Goal: Task Accomplishment & Management: Manage account settings

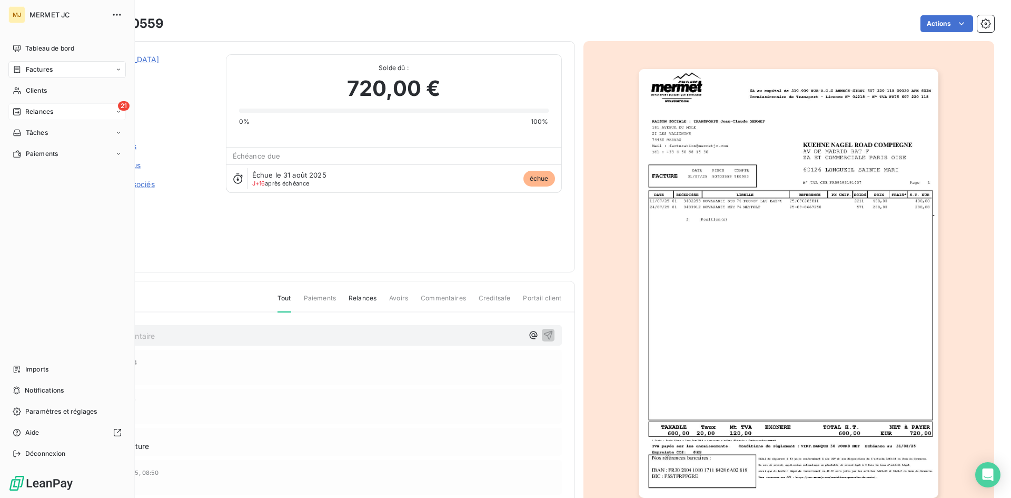
click at [26, 119] on div "21 Relances" at bounding box center [66, 111] width 117 height 17
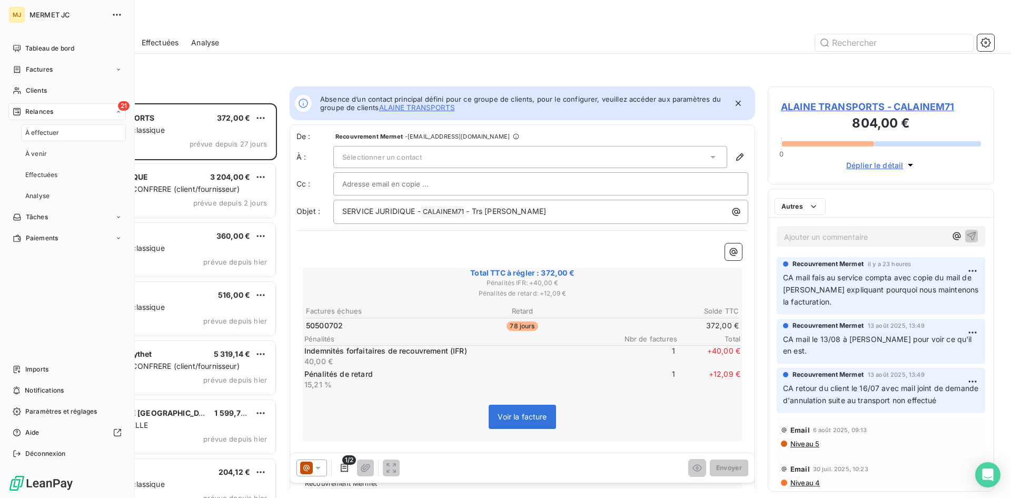
scroll to position [387, 219]
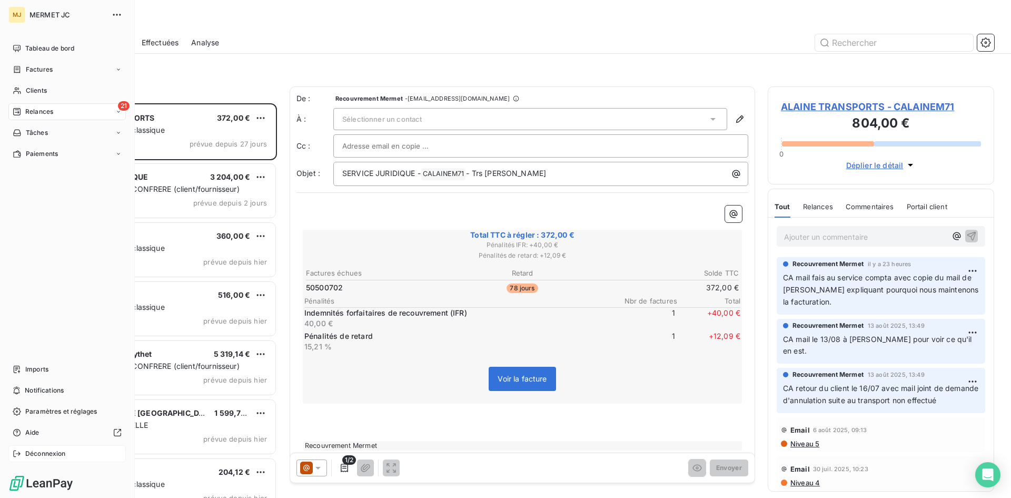
click at [43, 450] on span "Déconnexion" at bounding box center [45, 453] width 41 height 9
